Goal: Information Seeking & Learning: Learn about a topic

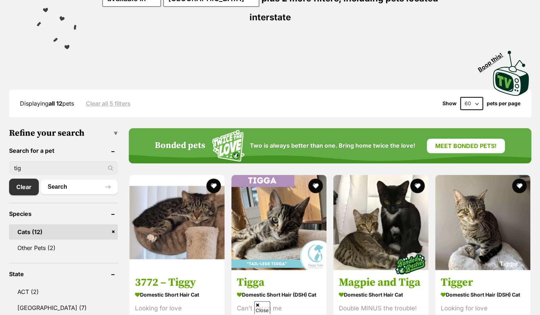
click at [61, 161] on input "tig" at bounding box center [63, 168] width 109 height 14
type input "tiger"
click at [41, 179] on button "Search" at bounding box center [79, 186] width 77 height 15
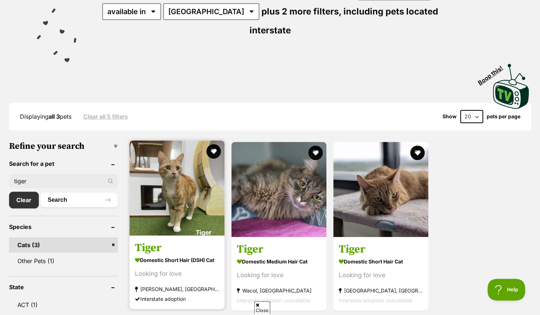
click at [195, 189] on img at bounding box center [176, 187] width 95 height 95
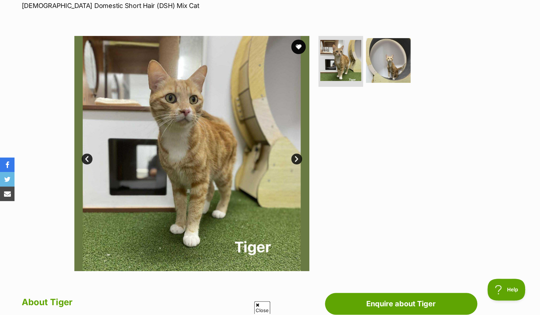
scroll to position [66, 0]
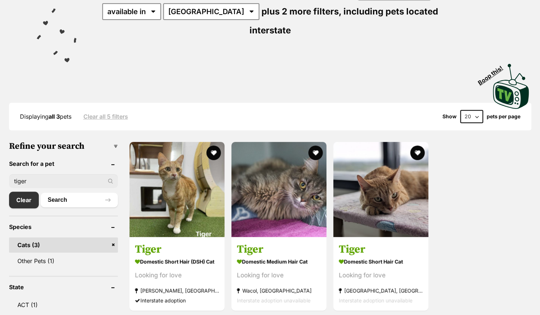
scroll to position [112, 0]
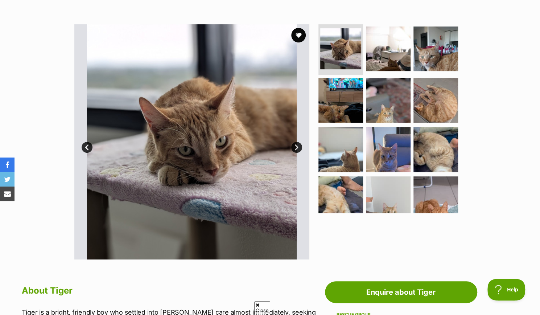
scroll to position [109, 0]
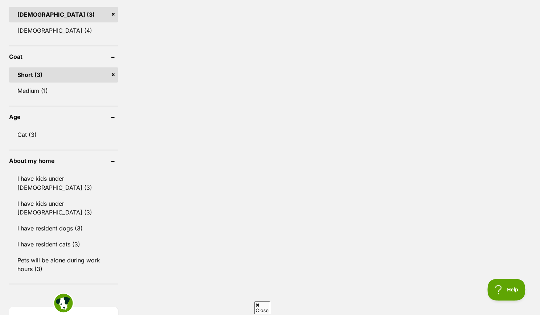
scroll to position [630, 0]
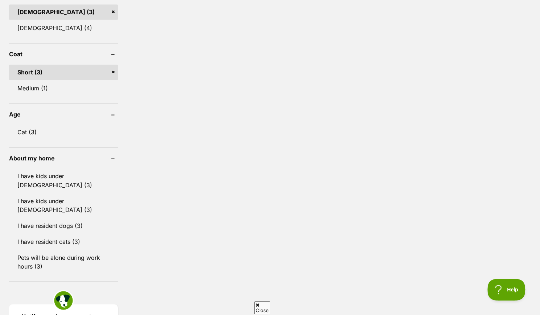
click at [113, 65] on link "Short (3)" at bounding box center [63, 72] width 109 height 15
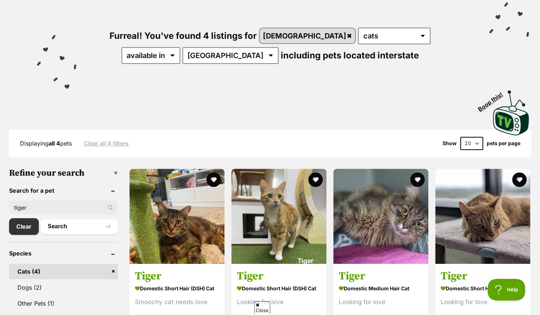
scroll to position [44, 0]
